Goal: Task Accomplishment & Management: Use online tool/utility

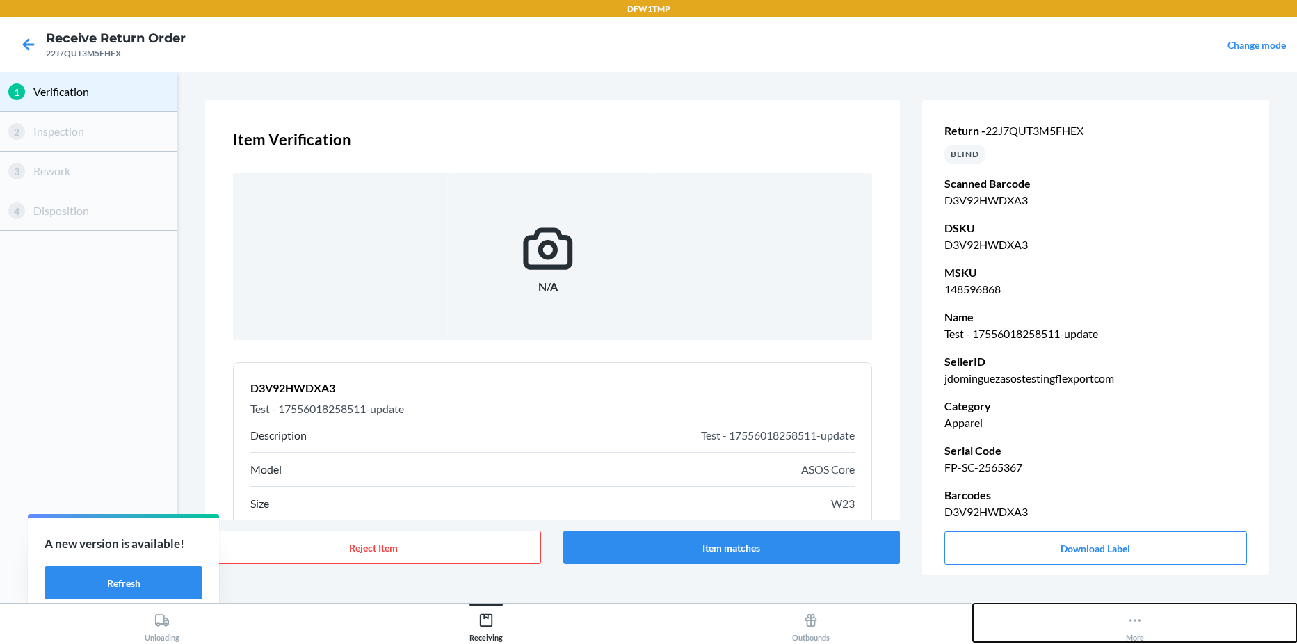
click at [913, 631] on div "More" at bounding box center [1135, 624] width 18 height 35
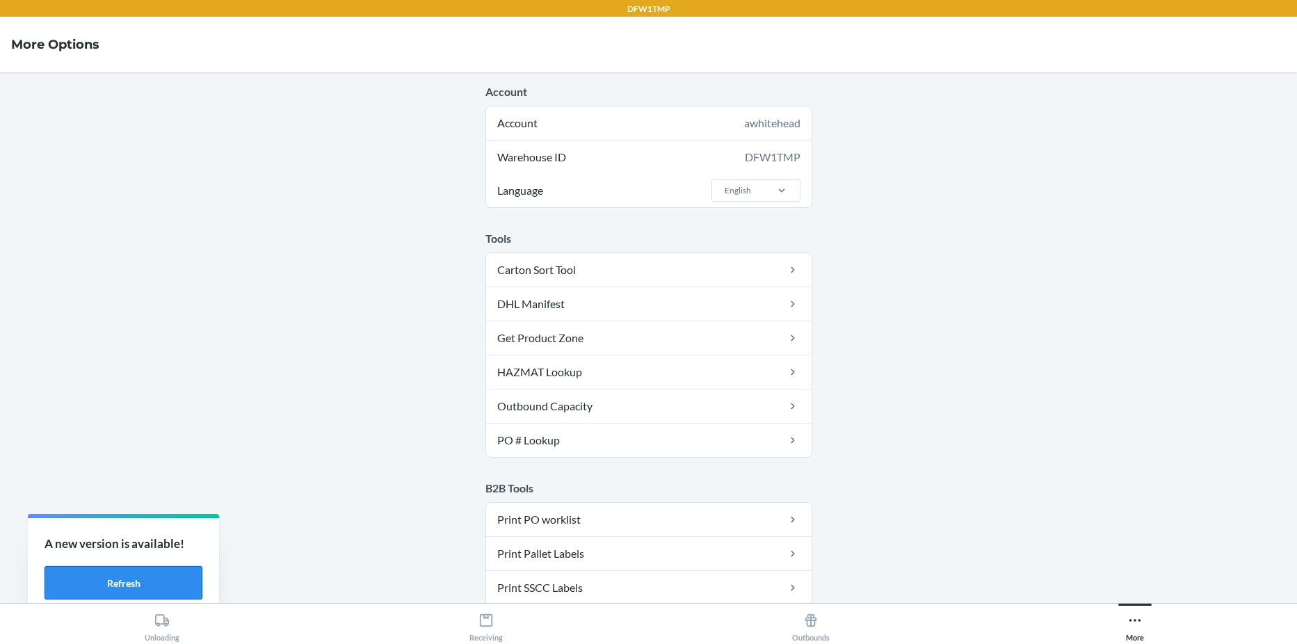
click at [167, 581] on button "Refresh" at bounding box center [123, 582] width 158 height 33
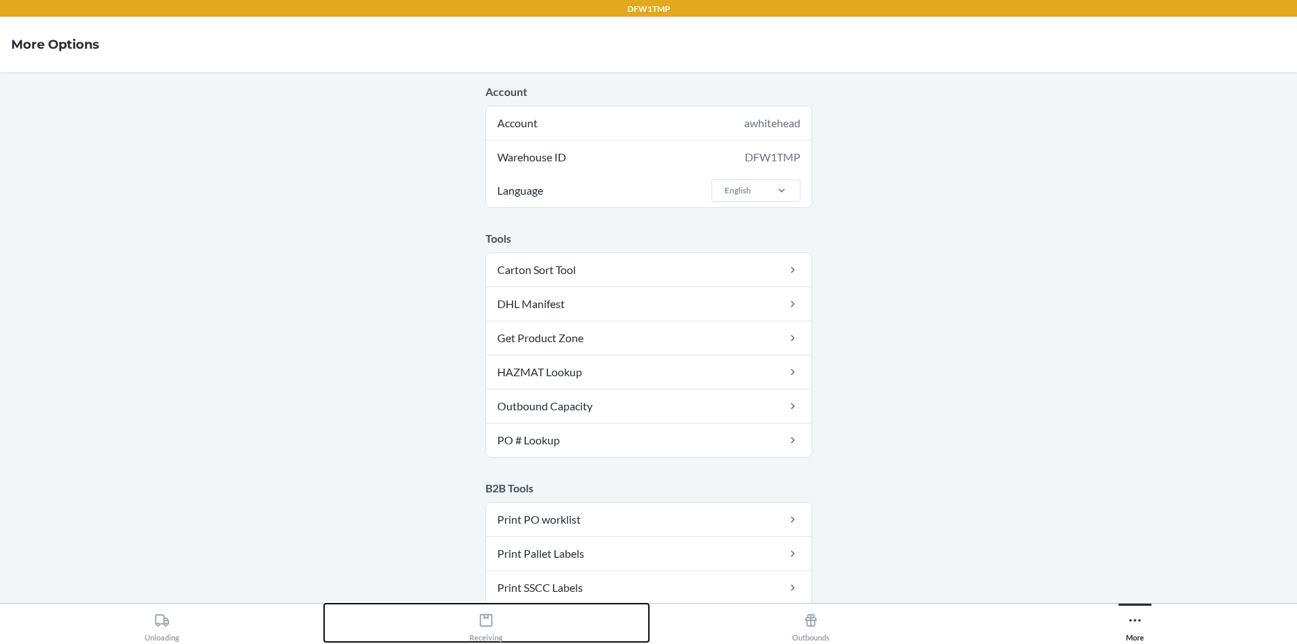
click at [485, 626] on icon at bounding box center [486, 620] width 13 height 13
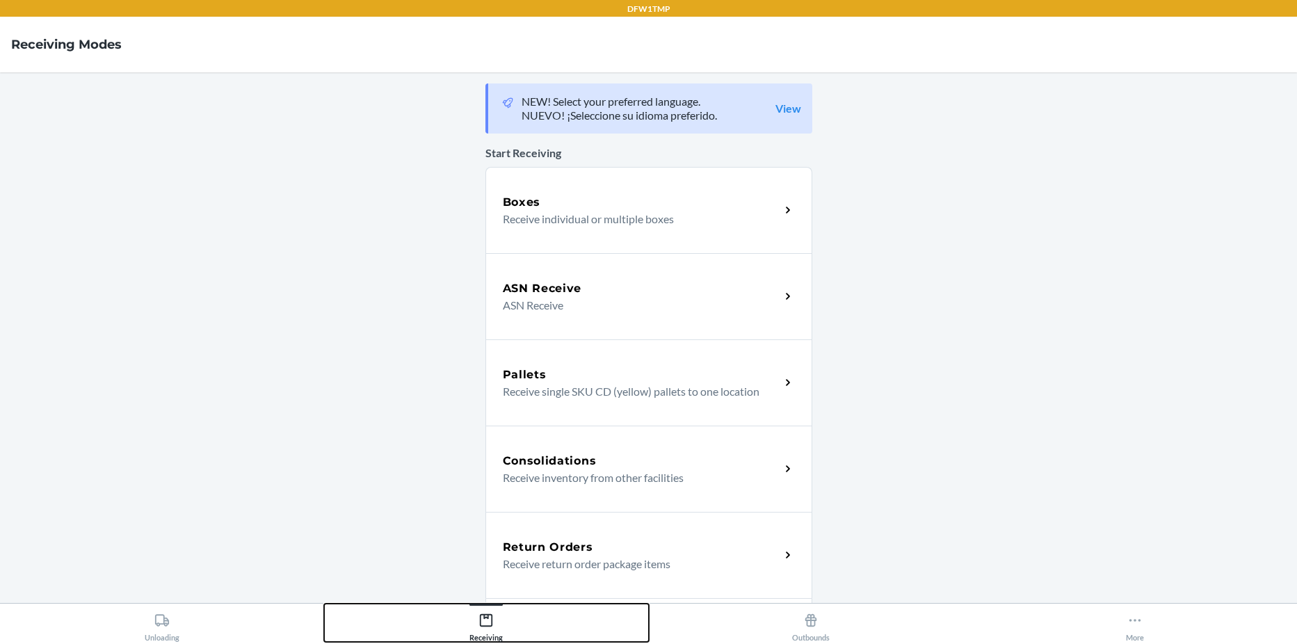
scroll to position [325, 0]
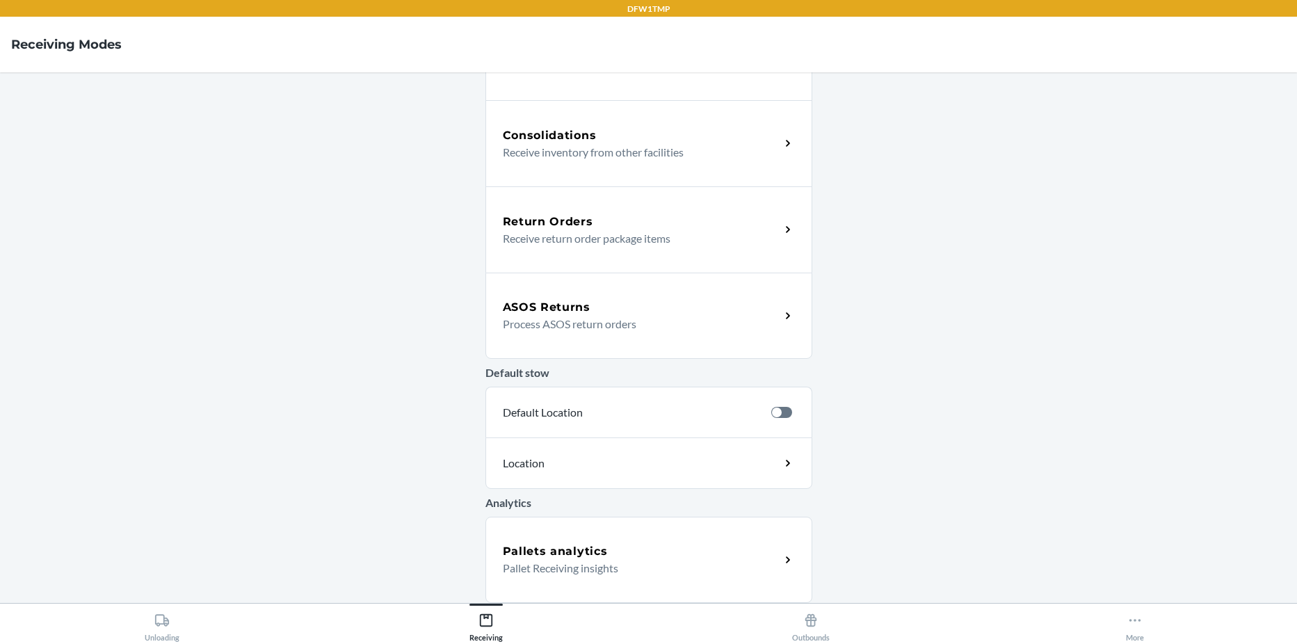
click at [587, 315] on div "ASOS Returns" at bounding box center [641, 307] width 277 height 17
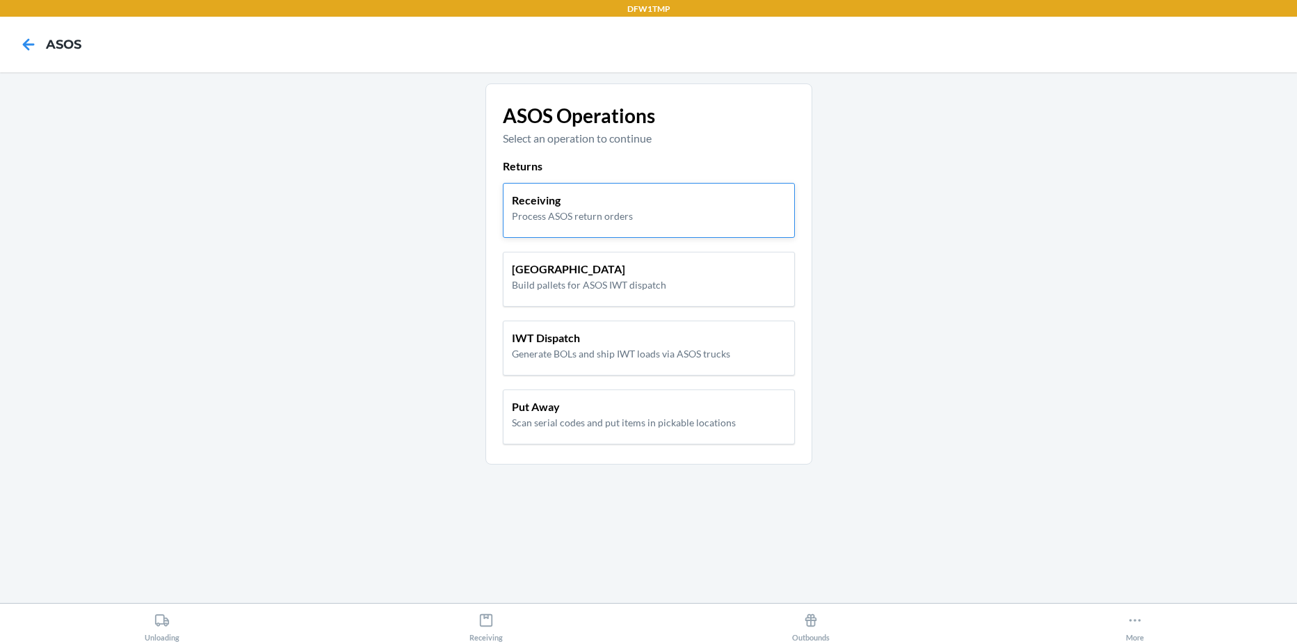
click at [555, 206] on p "Receiving" at bounding box center [572, 200] width 121 height 17
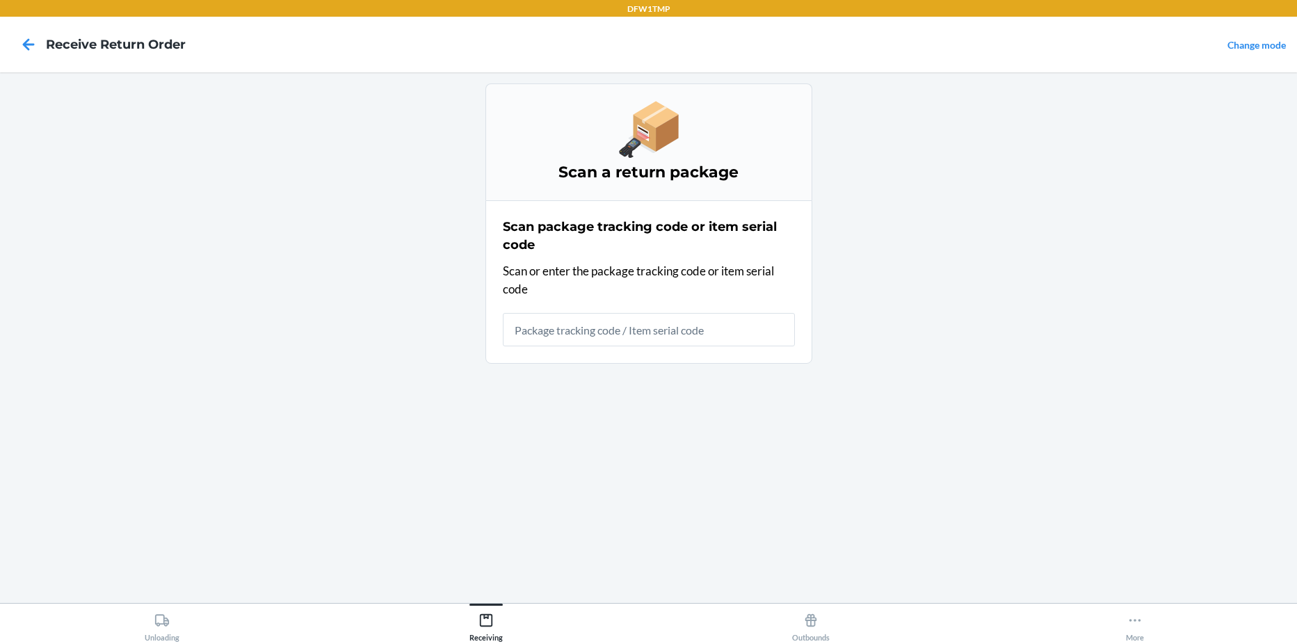
click at [635, 338] on input "text" at bounding box center [649, 329] width 292 height 33
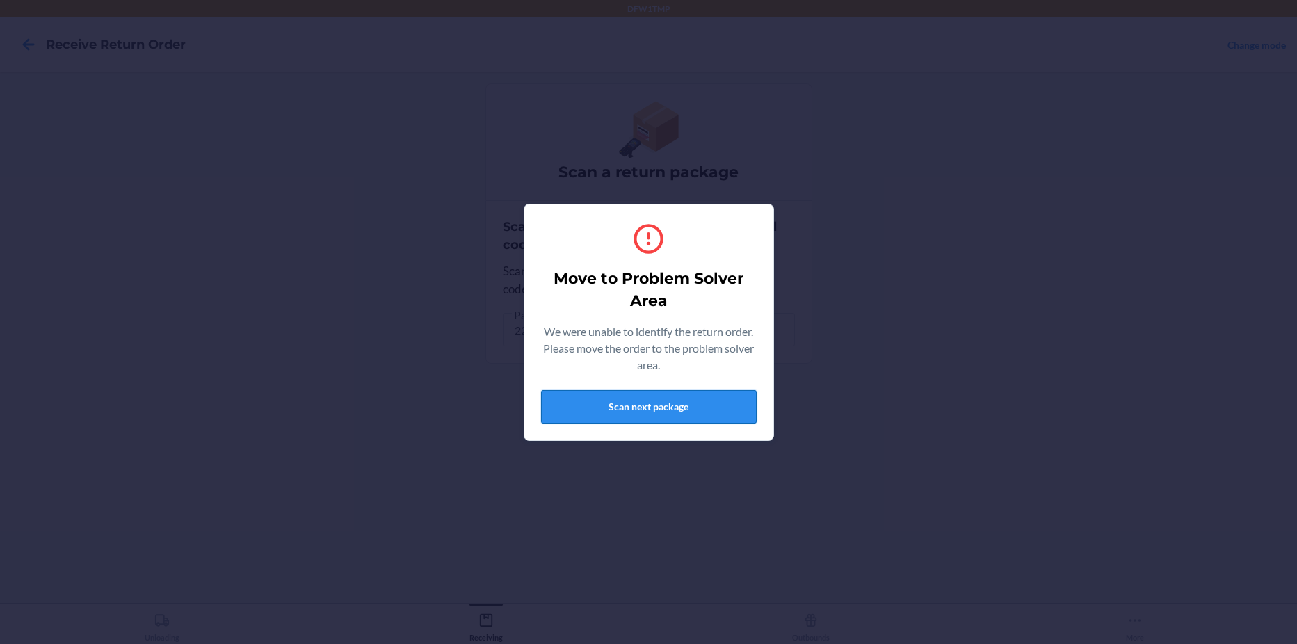
click at [682, 405] on button "Scan next package" at bounding box center [649, 406] width 216 height 33
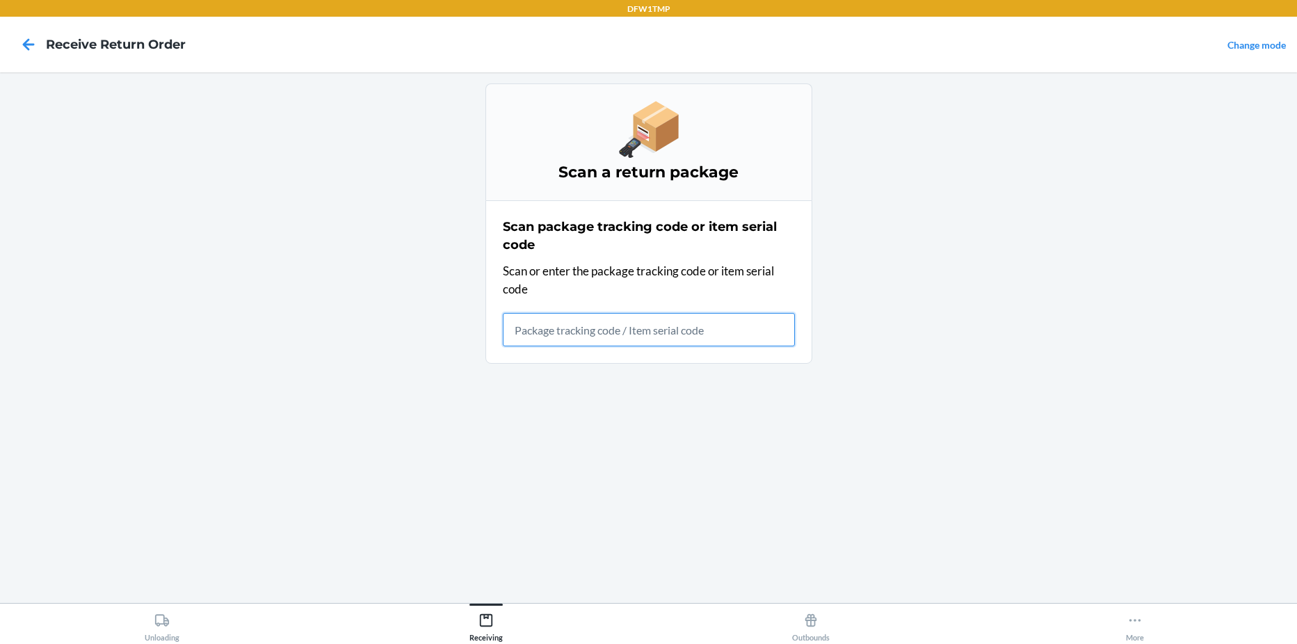
click at [671, 334] on input "text" at bounding box center [649, 329] width 292 height 33
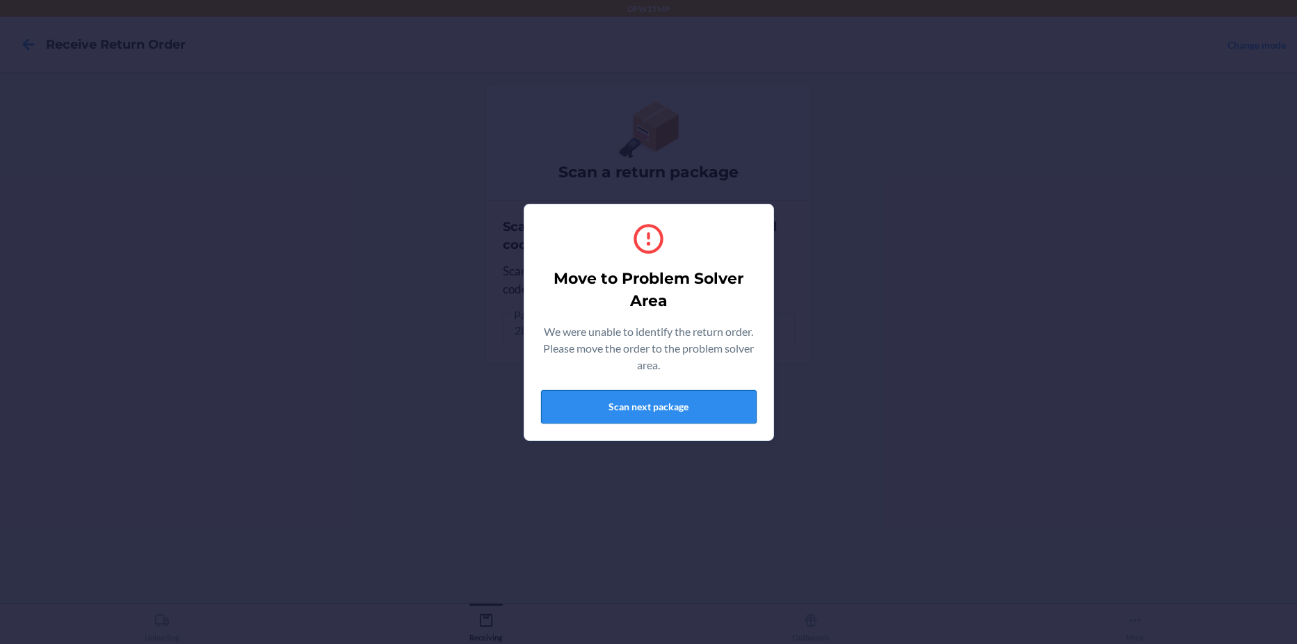
click at [642, 405] on button "Scan next package" at bounding box center [649, 406] width 216 height 33
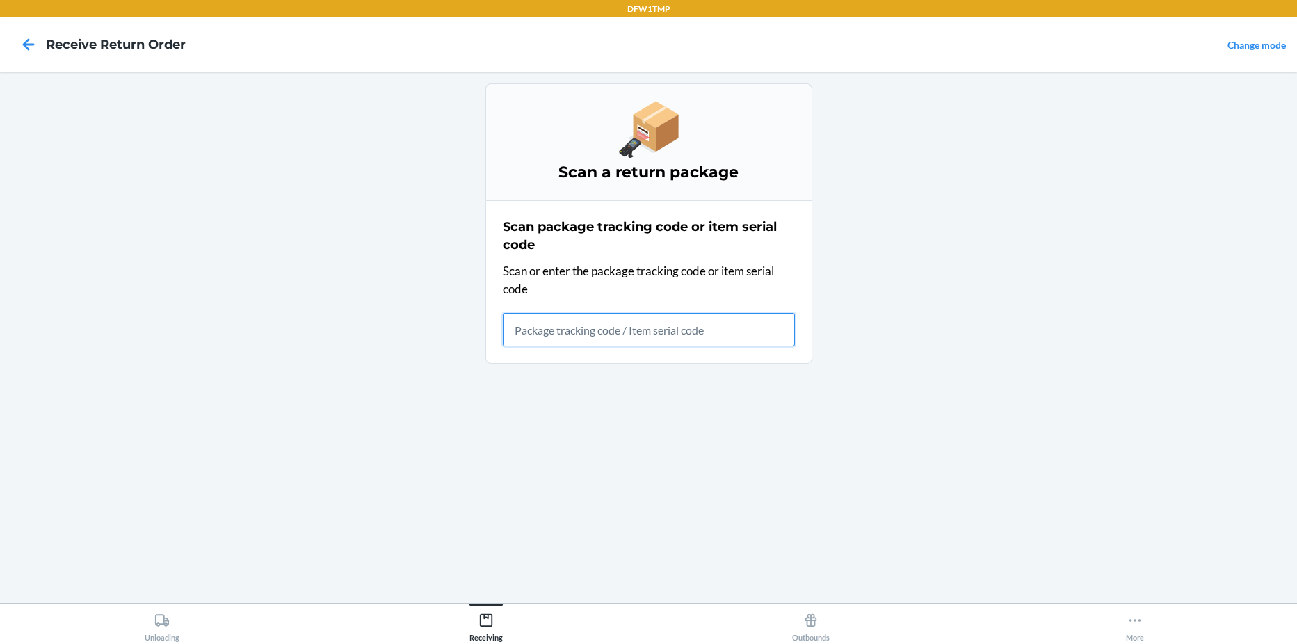
click at [581, 326] on input "text" at bounding box center [649, 329] width 292 height 33
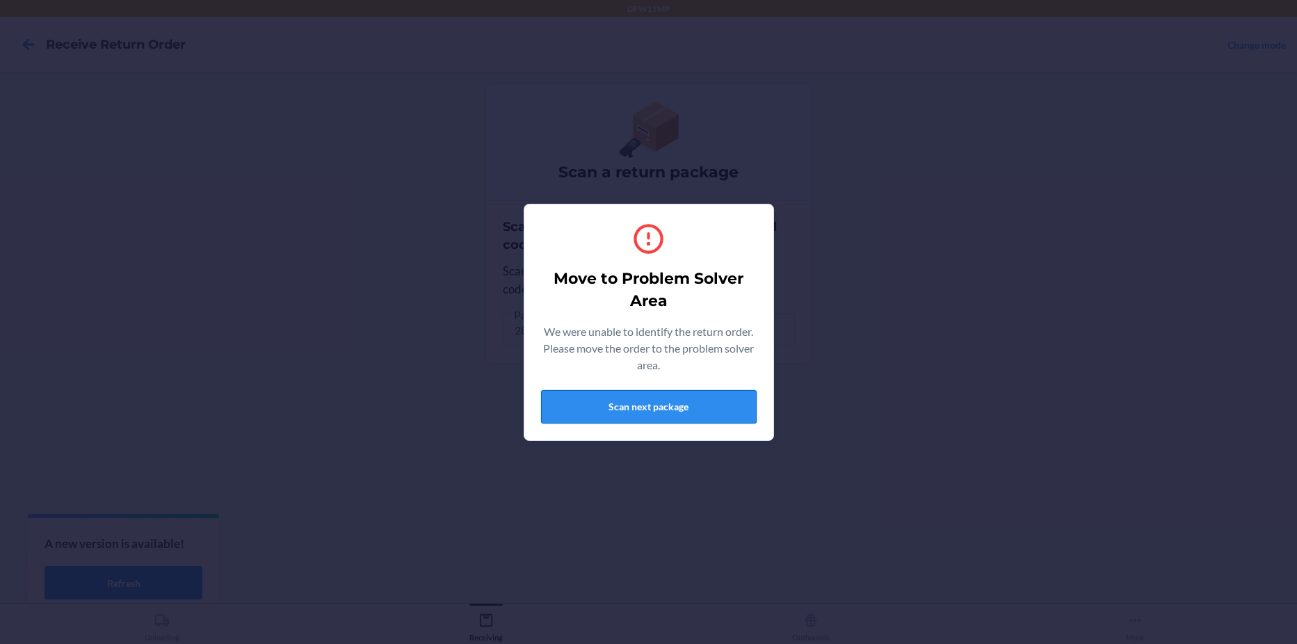
click at [674, 410] on button "Scan next package" at bounding box center [649, 406] width 216 height 33
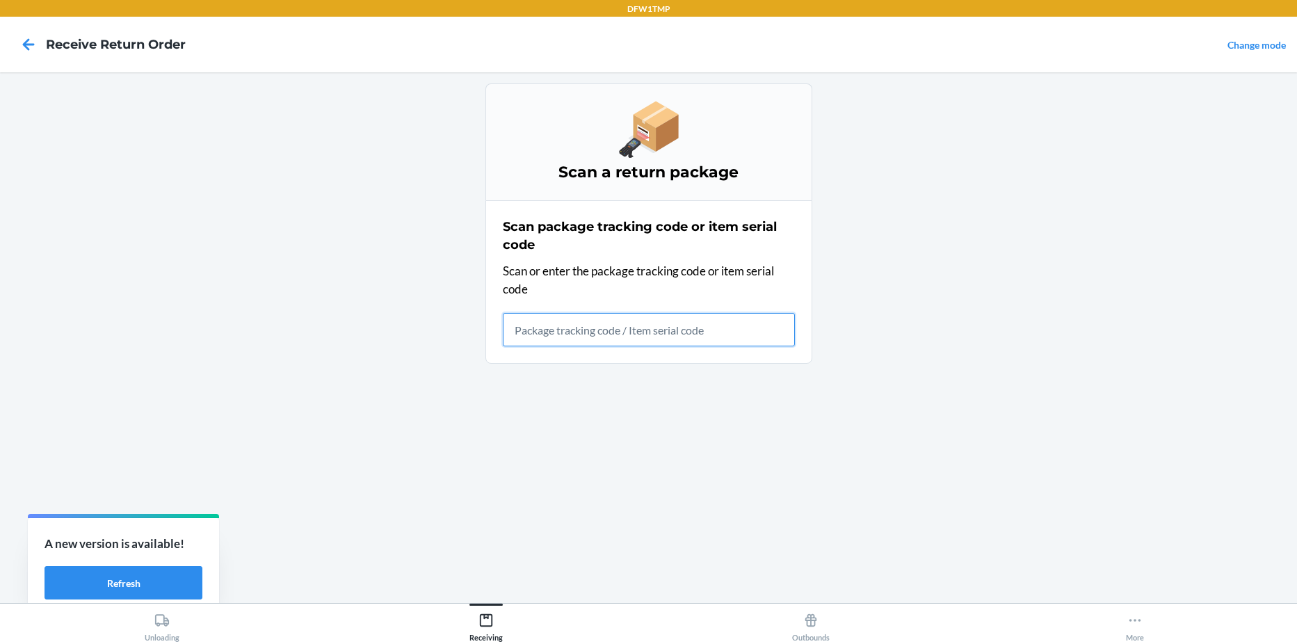
click at [599, 341] on input "text" at bounding box center [649, 329] width 292 height 33
click at [133, 580] on button "Refresh" at bounding box center [123, 582] width 158 height 33
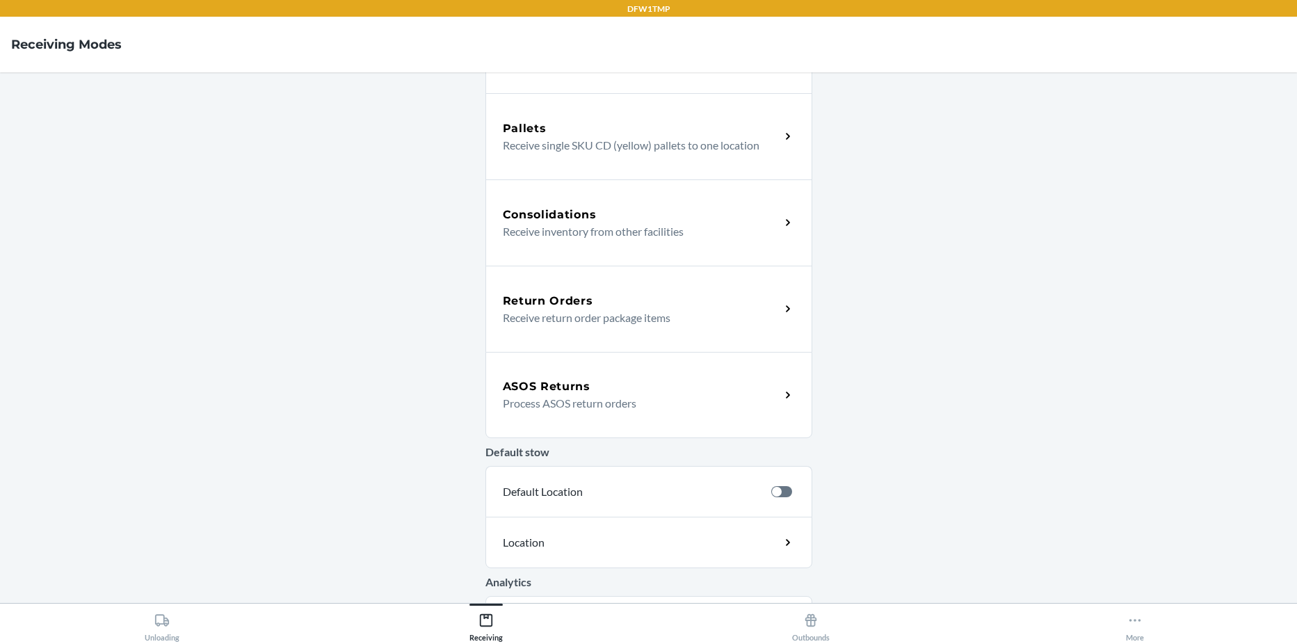
scroll to position [325, 0]
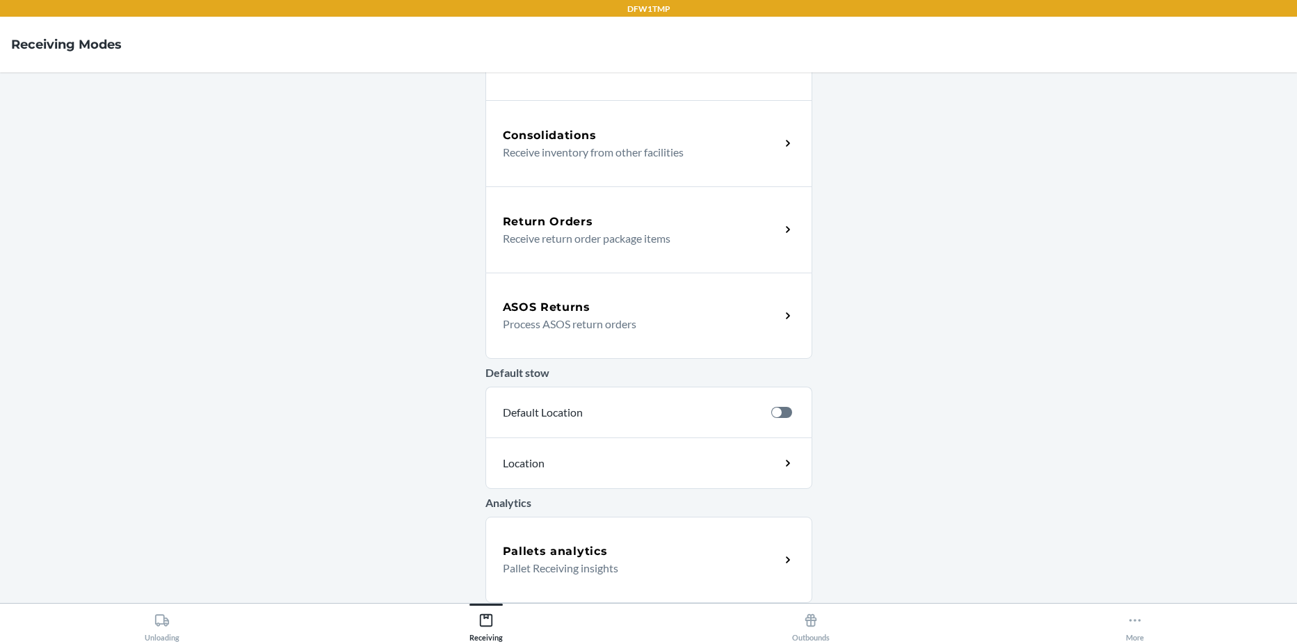
click at [540, 327] on p "Process ASOS return orders" at bounding box center [636, 324] width 266 height 17
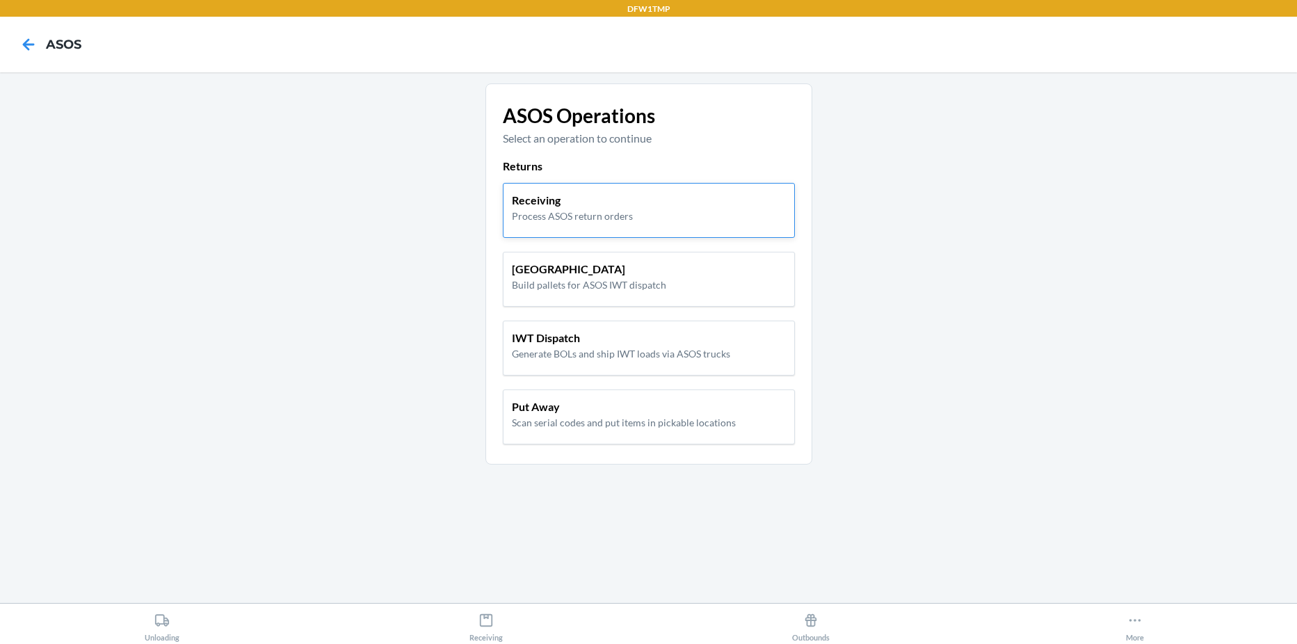
click at [560, 213] on p "Process ASOS return orders" at bounding box center [572, 216] width 121 height 15
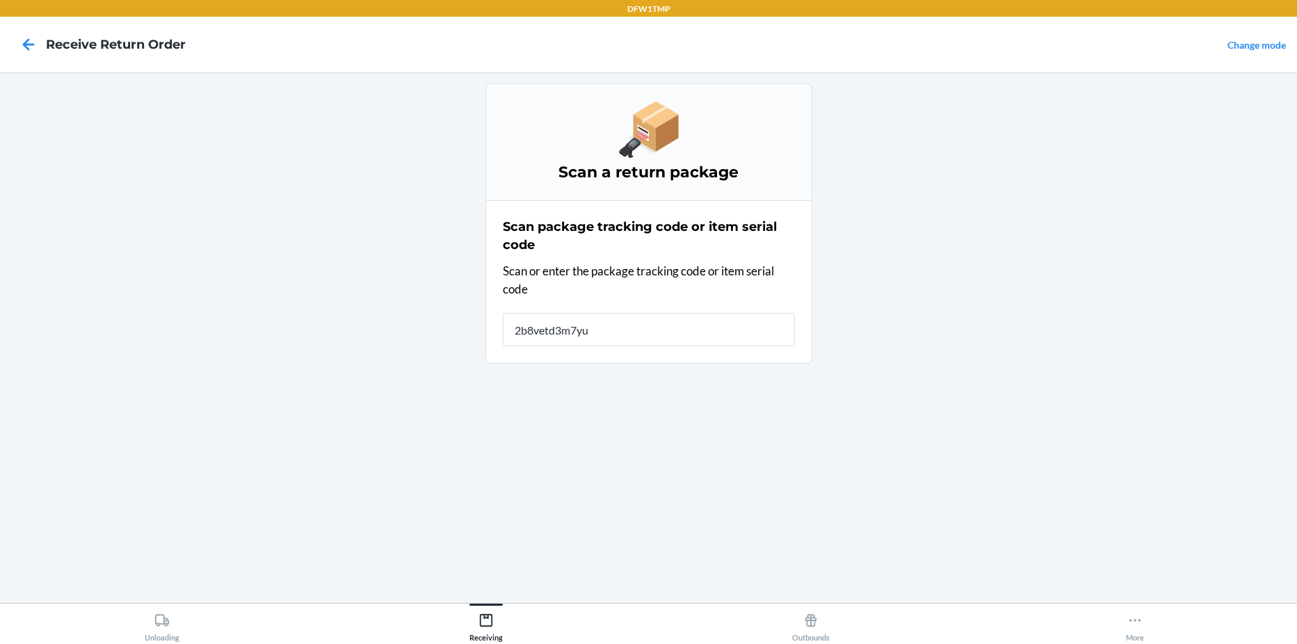
type input "2b8vetd3m7yu5"
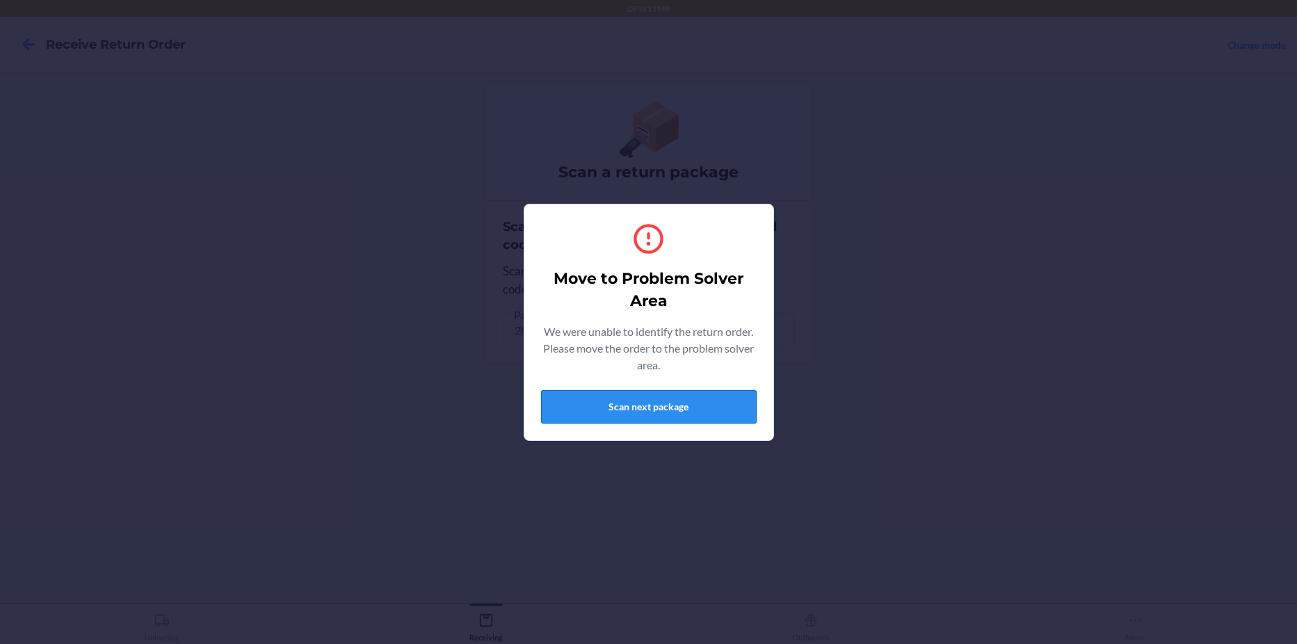
click at [653, 400] on button "Scan next package" at bounding box center [649, 406] width 216 height 33
